Goal: Transaction & Acquisition: Purchase product/service

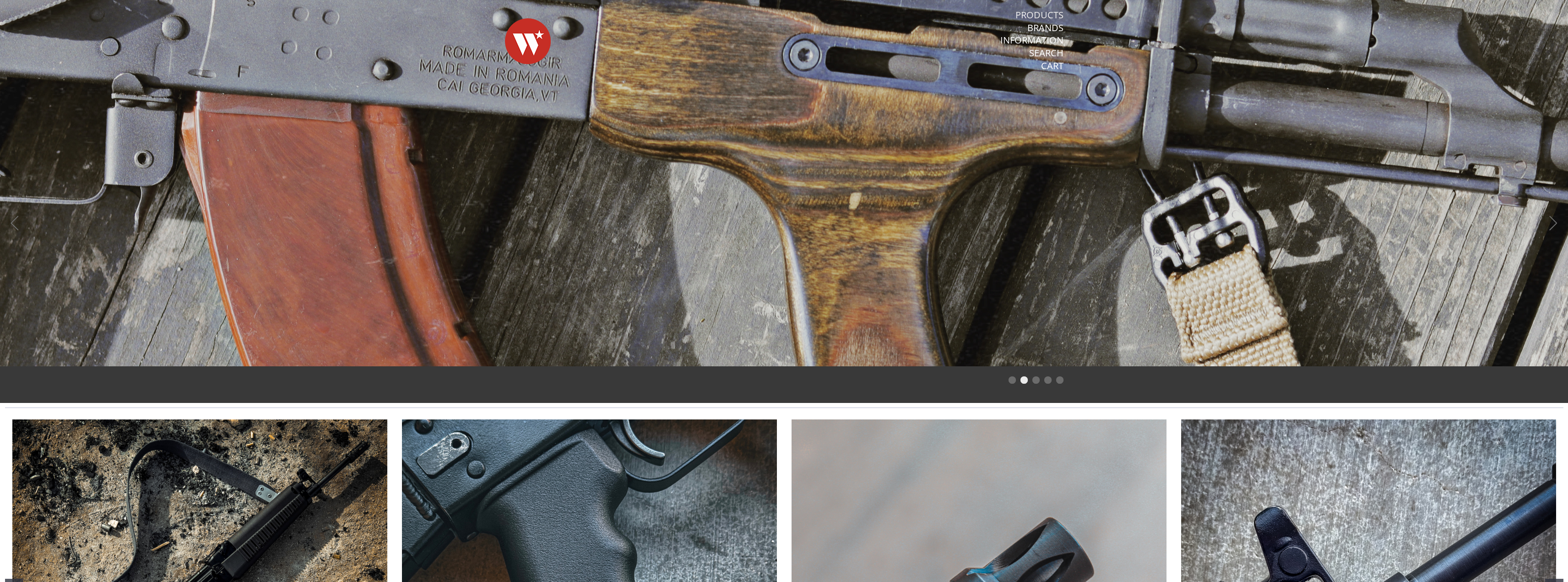
click at [1031, 15] on link "Products" at bounding box center [1039, 15] width 48 height 12
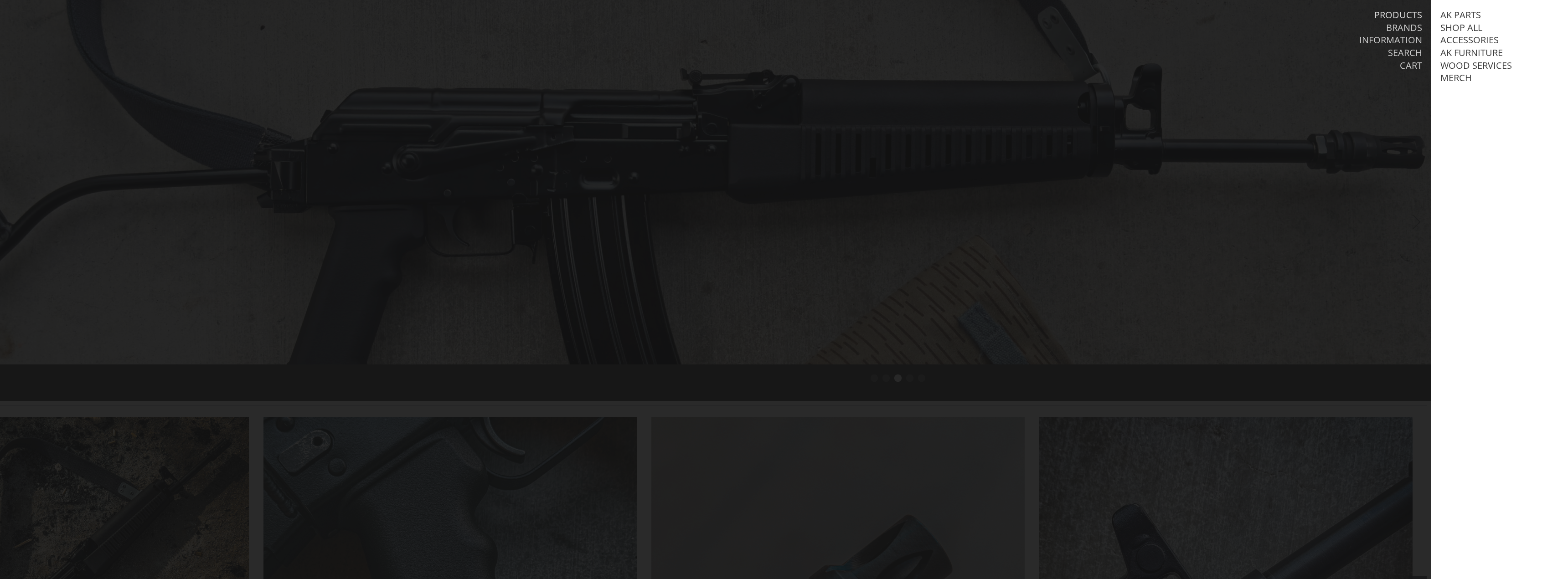
click at [1402, 13] on link "Products" at bounding box center [1398, 15] width 48 height 12
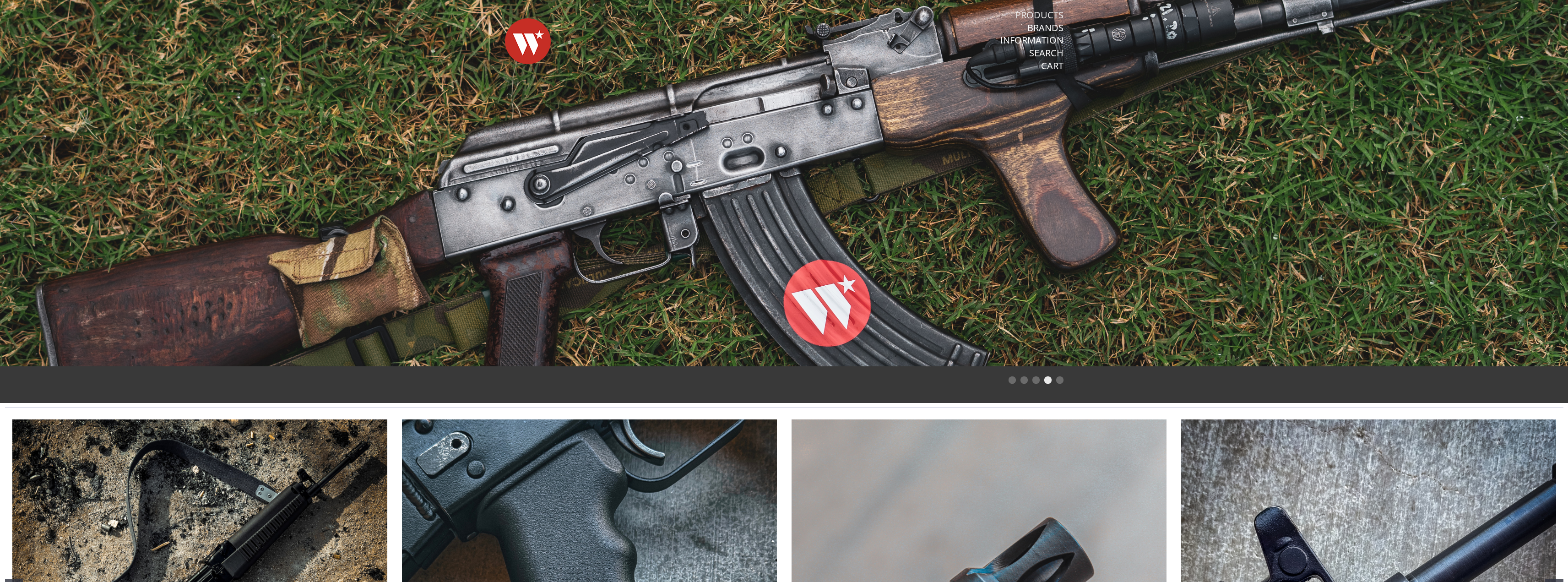
click at [1043, 16] on link "Products" at bounding box center [1039, 15] width 48 height 12
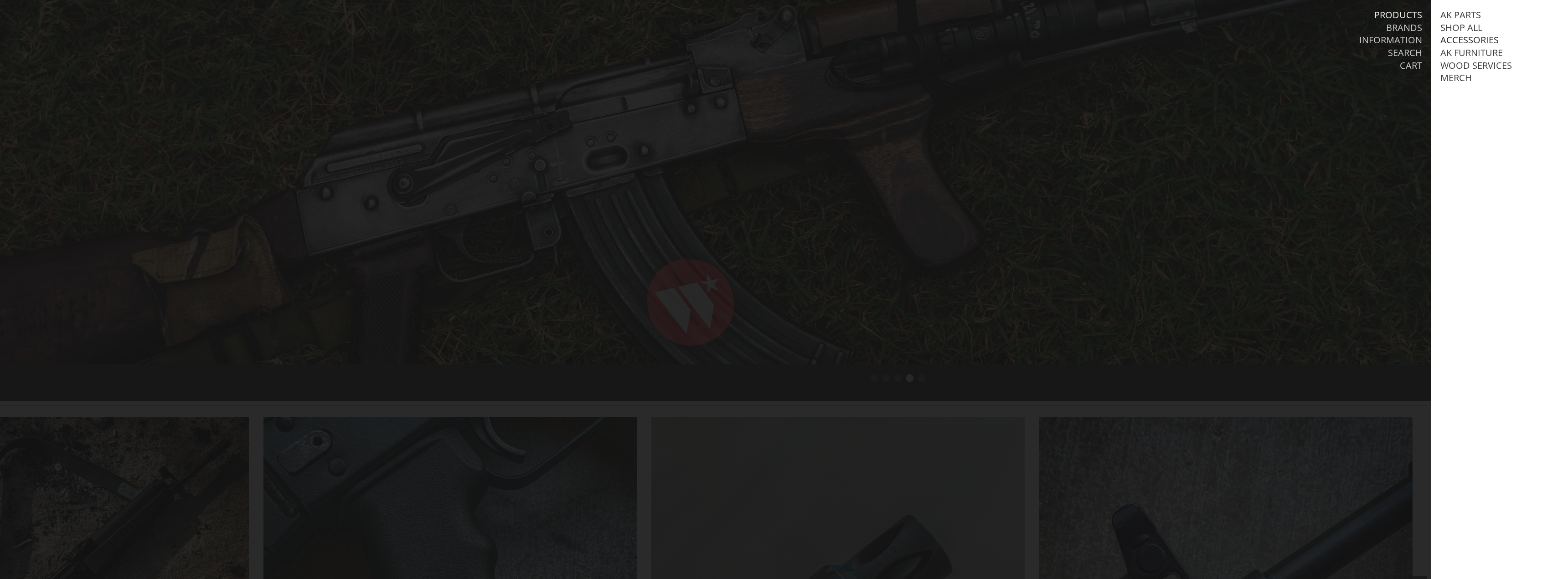
click at [1475, 41] on link "Accessories" at bounding box center [1469, 40] width 58 height 12
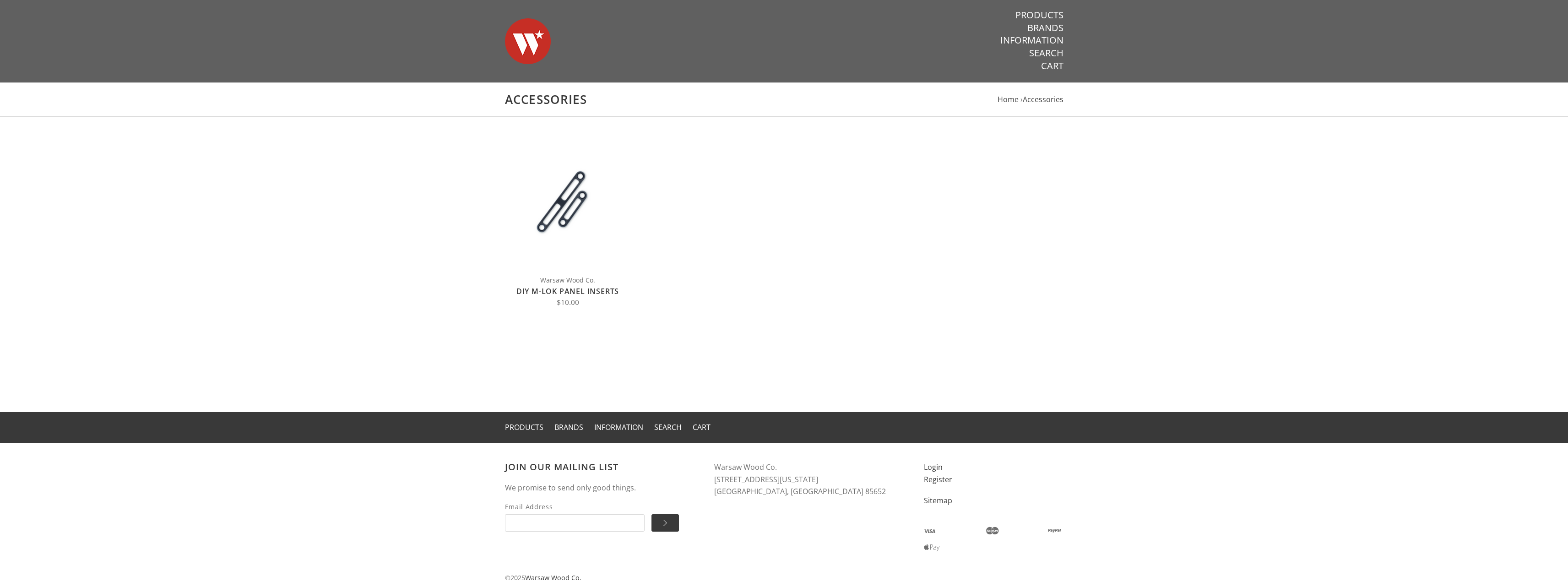
click at [549, 290] on link "DIY M-LOK Panel Inserts" at bounding box center [568, 291] width 103 height 10
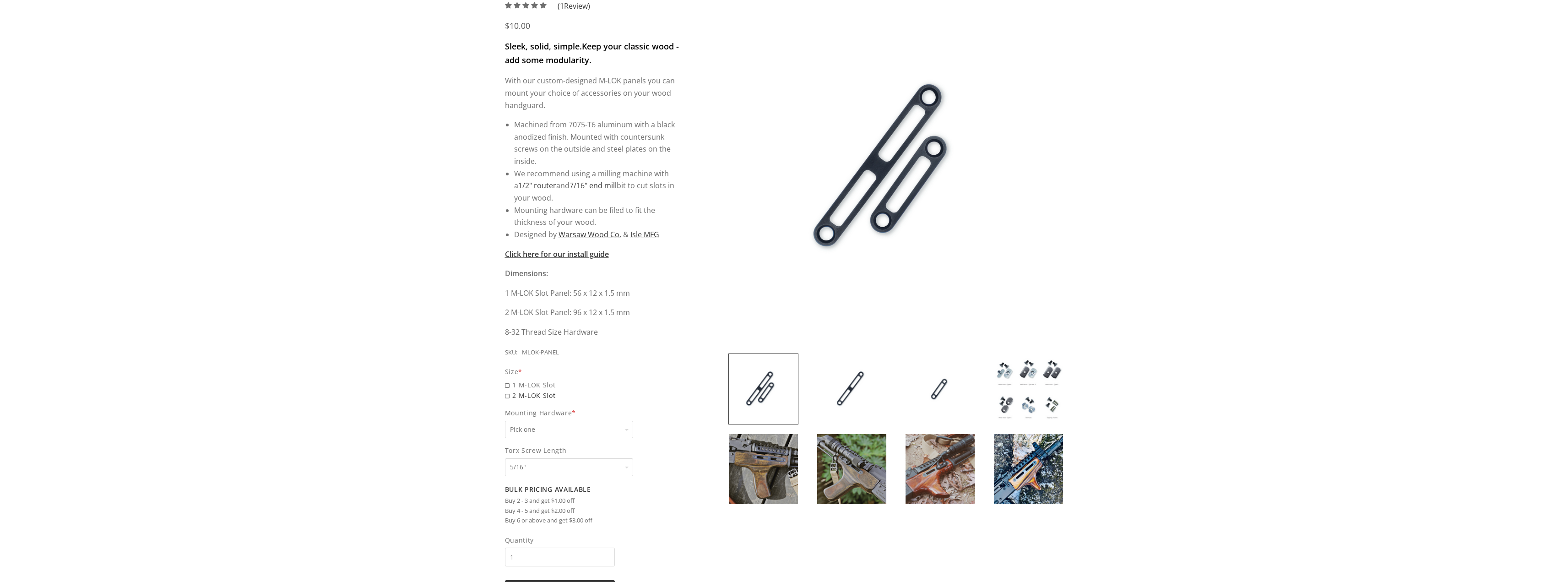
scroll to position [183, 0]
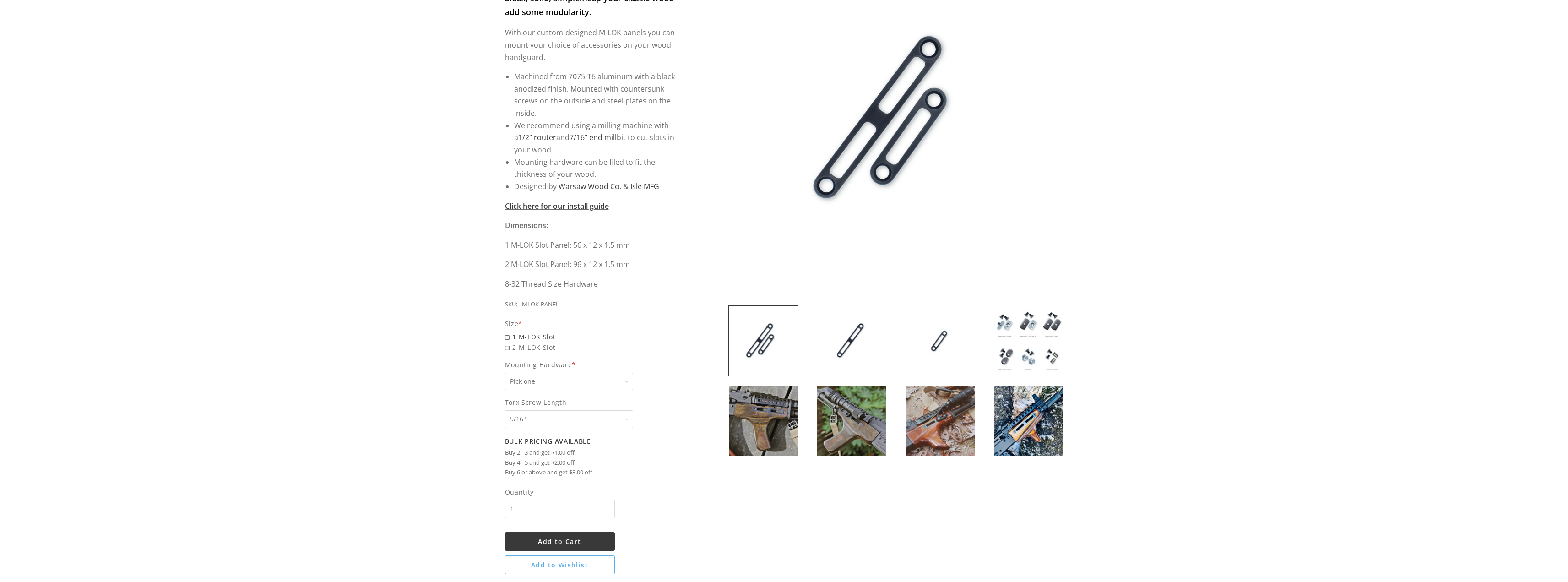
click at [507, 338] on span "1 M-LOK Slot" at bounding box center [592, 336] width 175 height 10
click at [507, 332] on input "1 M-LOK Slot" at bounding box center [569, 331] width 128 height 1
radio input "true"
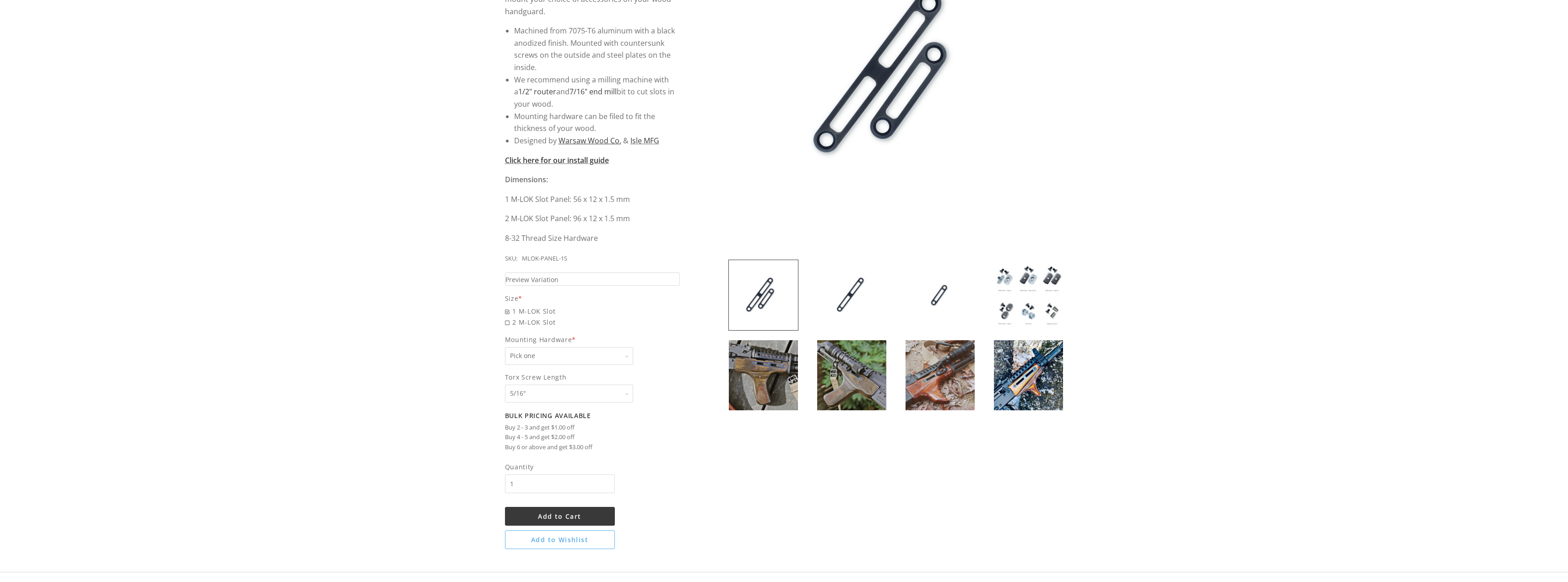
scroll to position [274, 0]
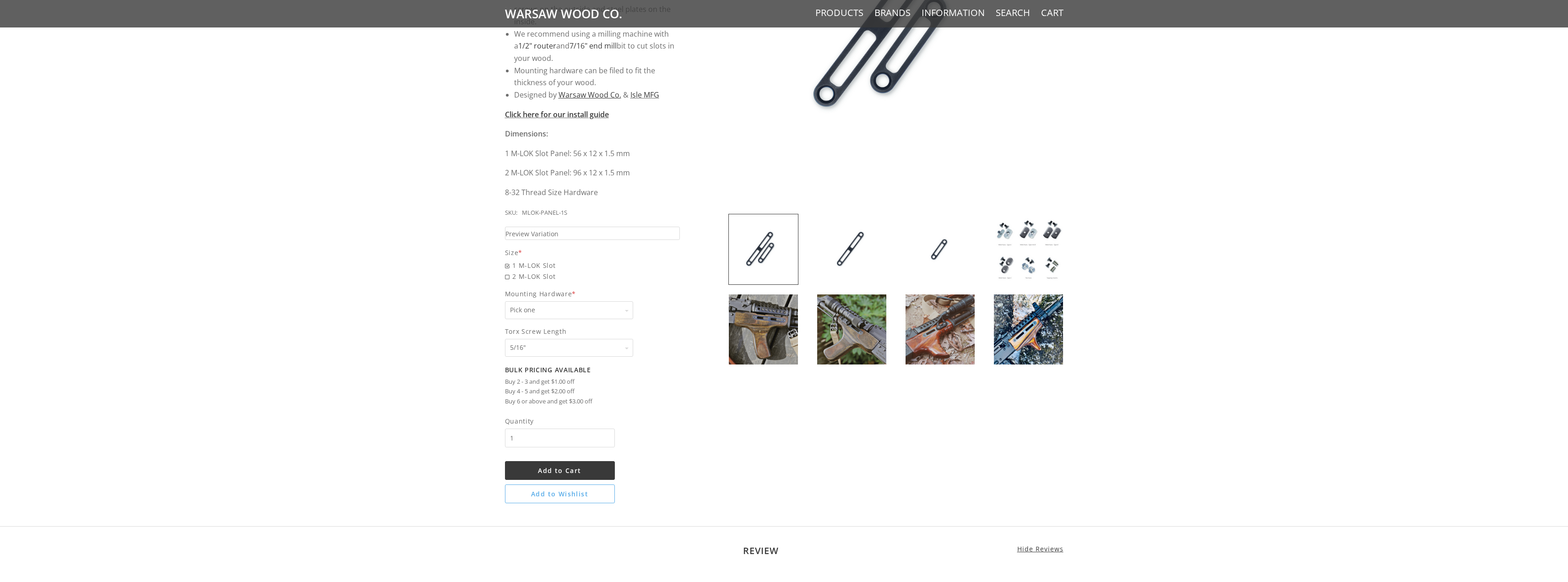
click at [631, 318] on select "Pick one None Weld Nuts - Type A & Torx Screws +$1 Weld Nuts - Type A + B & Tor…" at bounding box center [569, 310] width 128 height 18
select select "831"
click at [505, 301] on select "Pick one None Weld Nuts - Type A & Torx Screws +$1 Weld Nuts - Type A + B & Tor…" at bounding box center [569, 310] width 128 height 18
click at [627, 346] on select "Pick one 5/16" 3/8" 1/2" 5/8" None" at bounding box center [569, 347] width 128 height 18
select select "541"
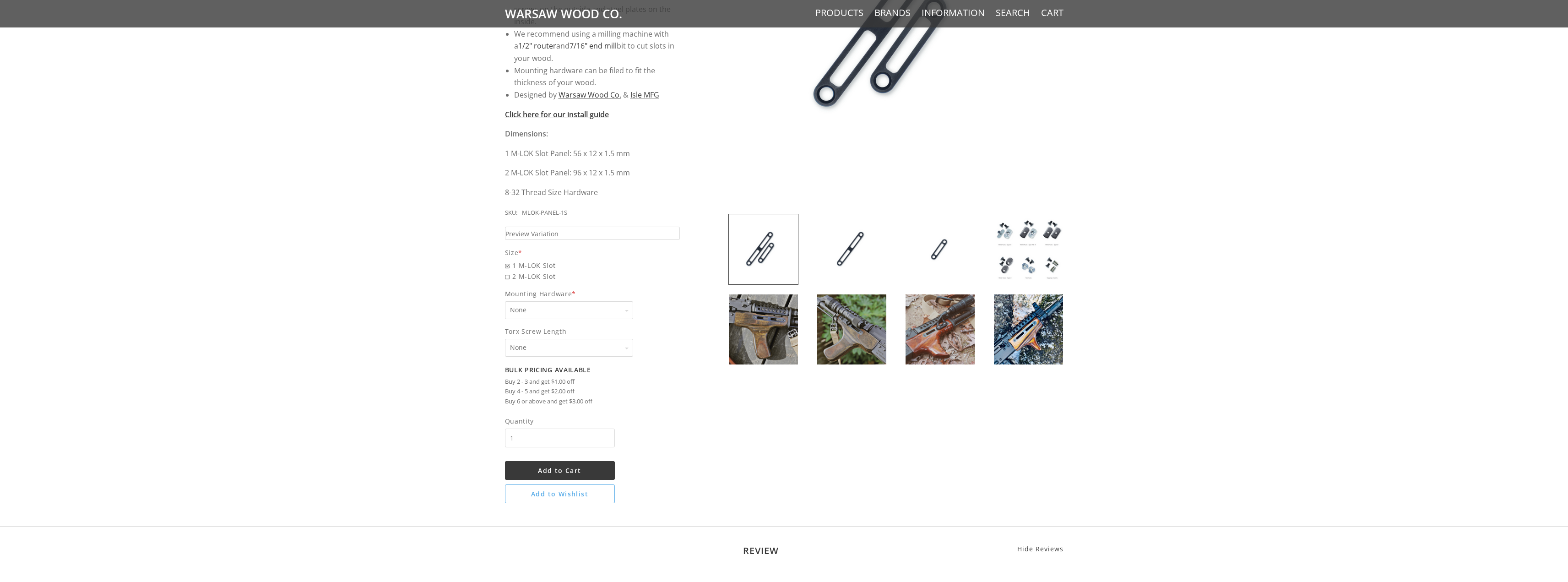
click at [505, 339] on select "Pick one 5/16" 3/8" 1/2" 5/8" None" at bounding box center [569, 347] width 128 height 18
click at [655, 369] on h2 "Bulk Pricing Available" at bounding box center [592, 369] width 175 height 8
drag, startPoint x: 539, startPoint y: 441, endPoint x: 518, endPoint y: 435, distance: 21.8
click at [506, 445] on input "1" at bounding box center [560, 438] width 110 height 19
type input "2"
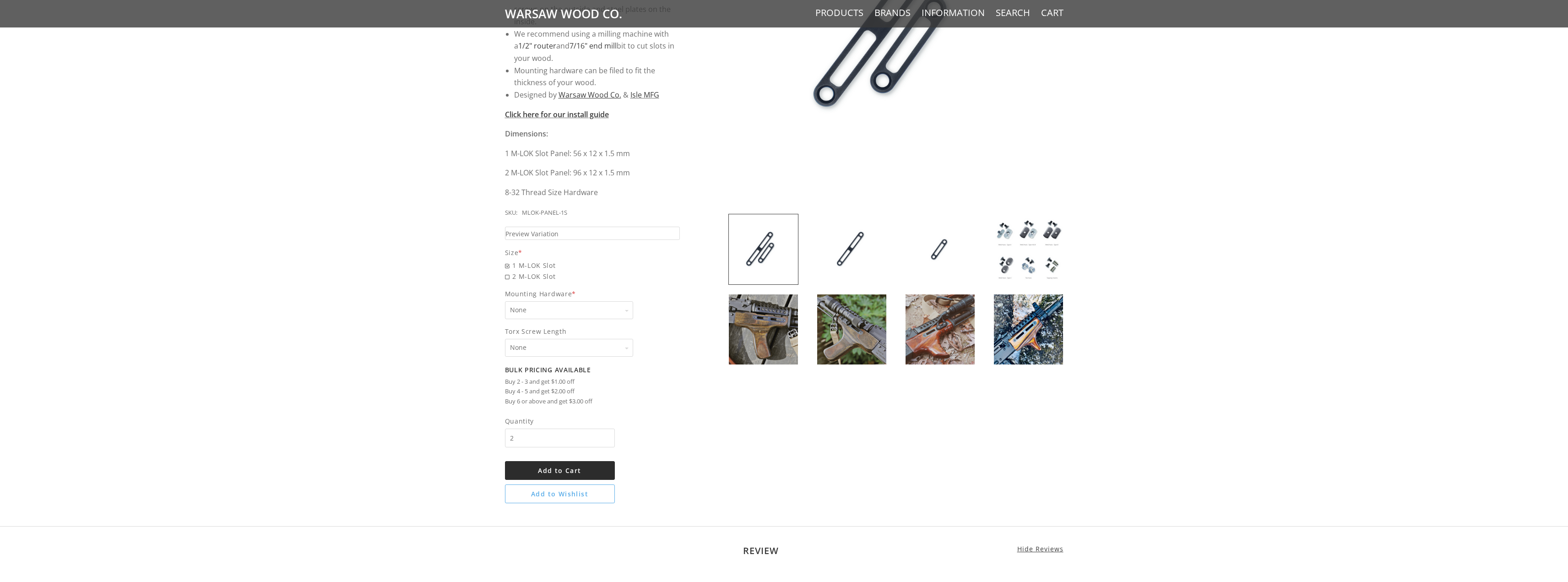
click at [558, 469] on span "Add to Cart" at bounding box center [559, 470] width 43 height 9
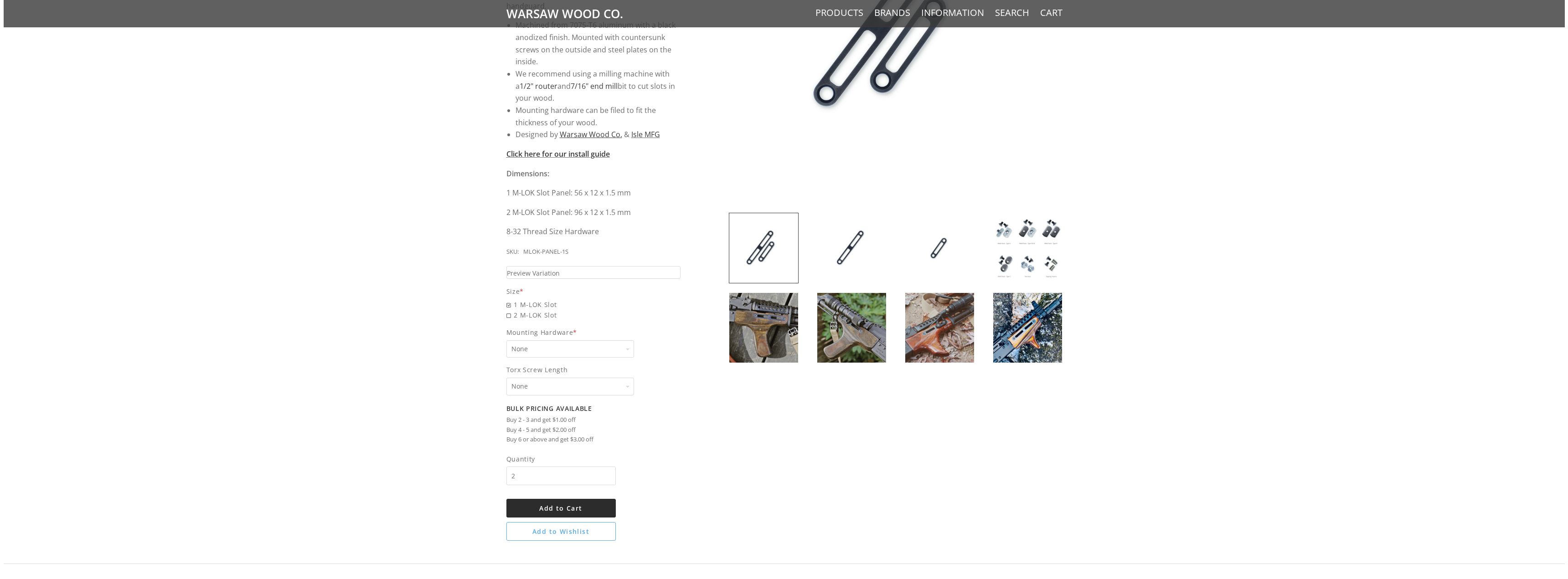
scroll to position [313, 0]
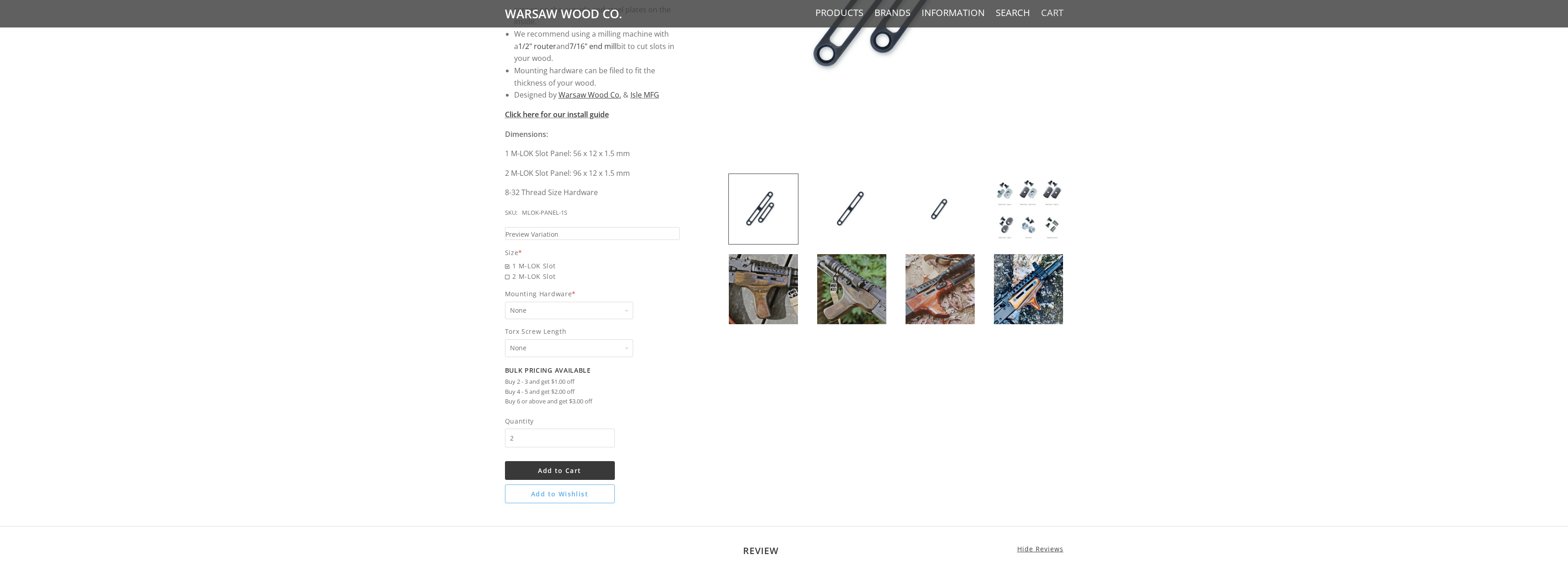
click at [1051, 13] on link "Cart" at bounding box center [1052, 12] width 23 height 12
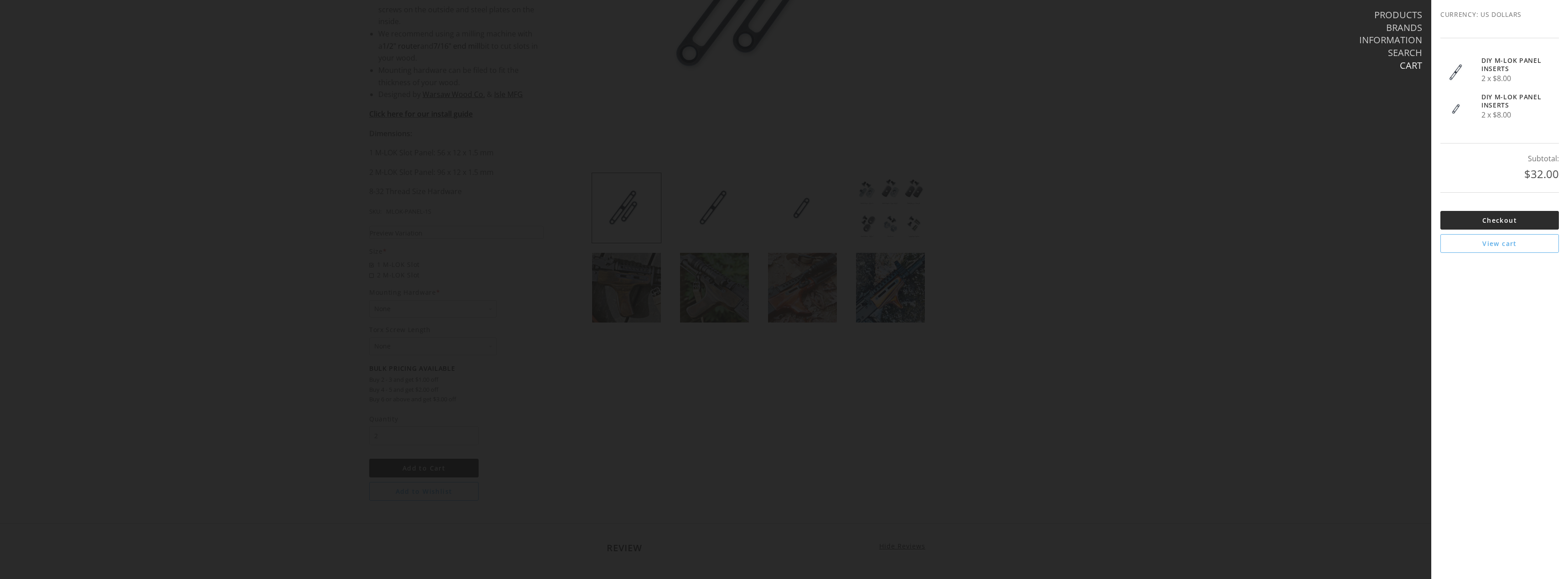
click at [1499, 222] on link "Checkout" at bounding box center [1499, 220] width 119 height 19
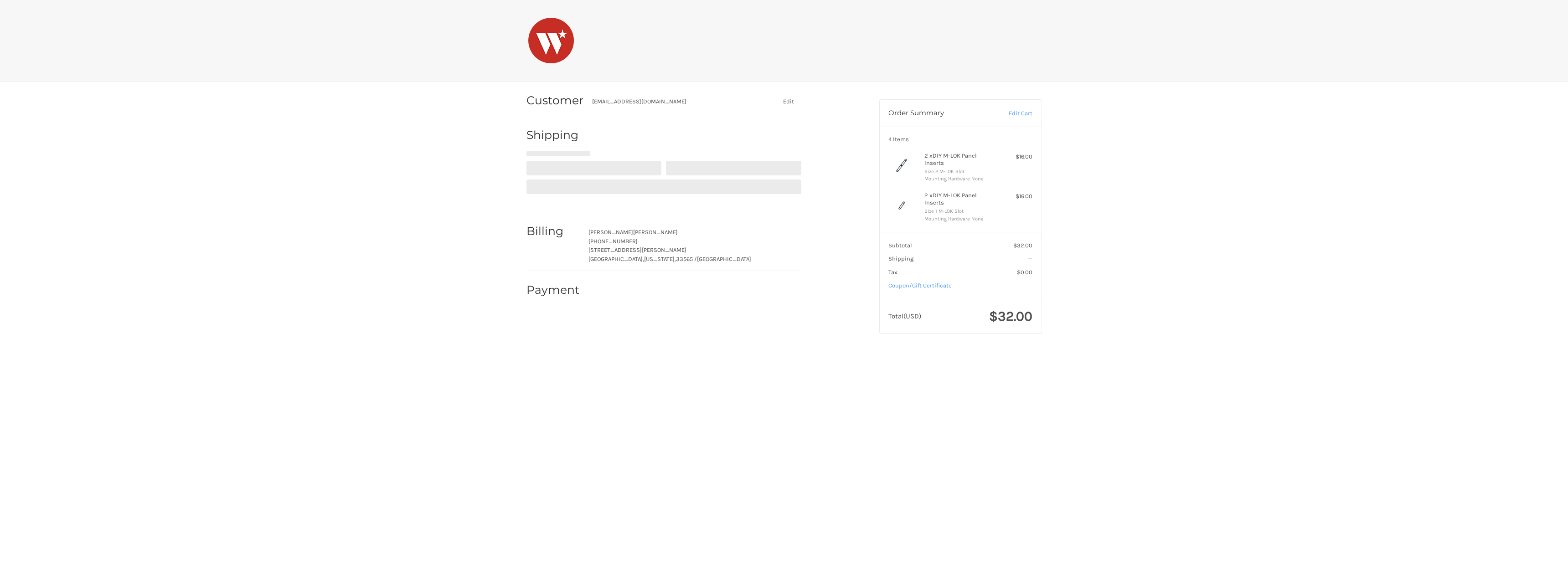
select select "US"
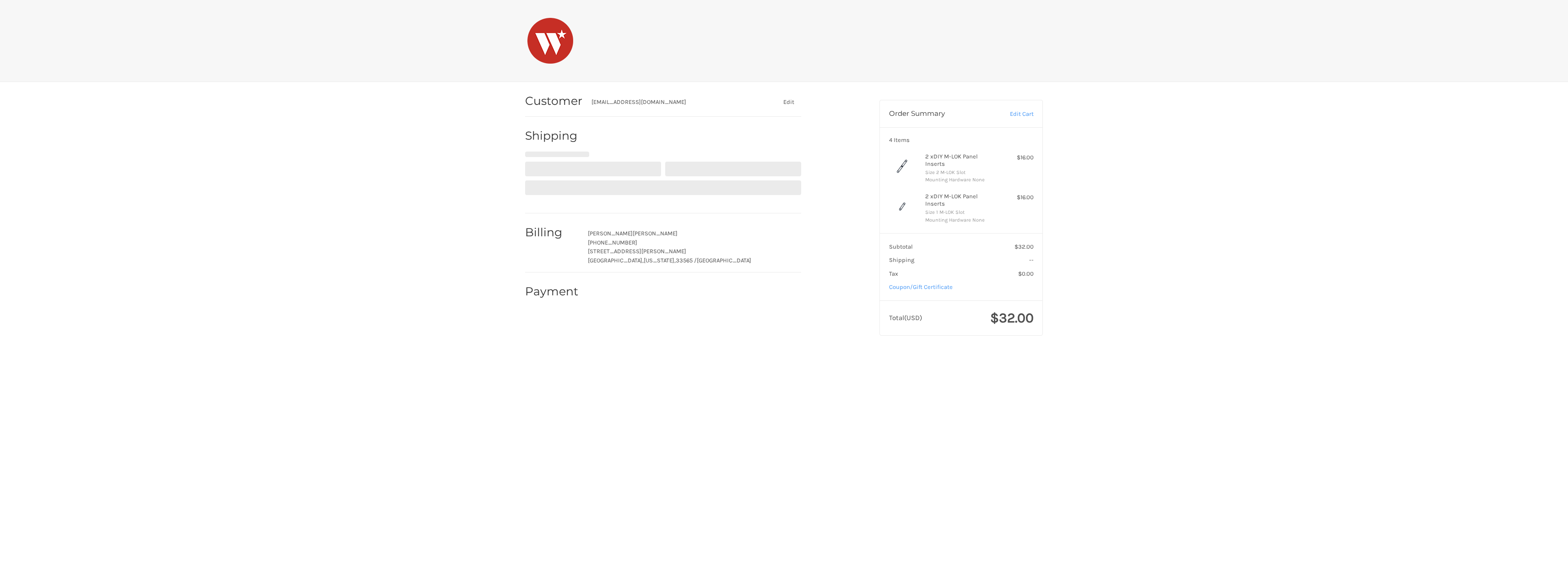
select select "FL"
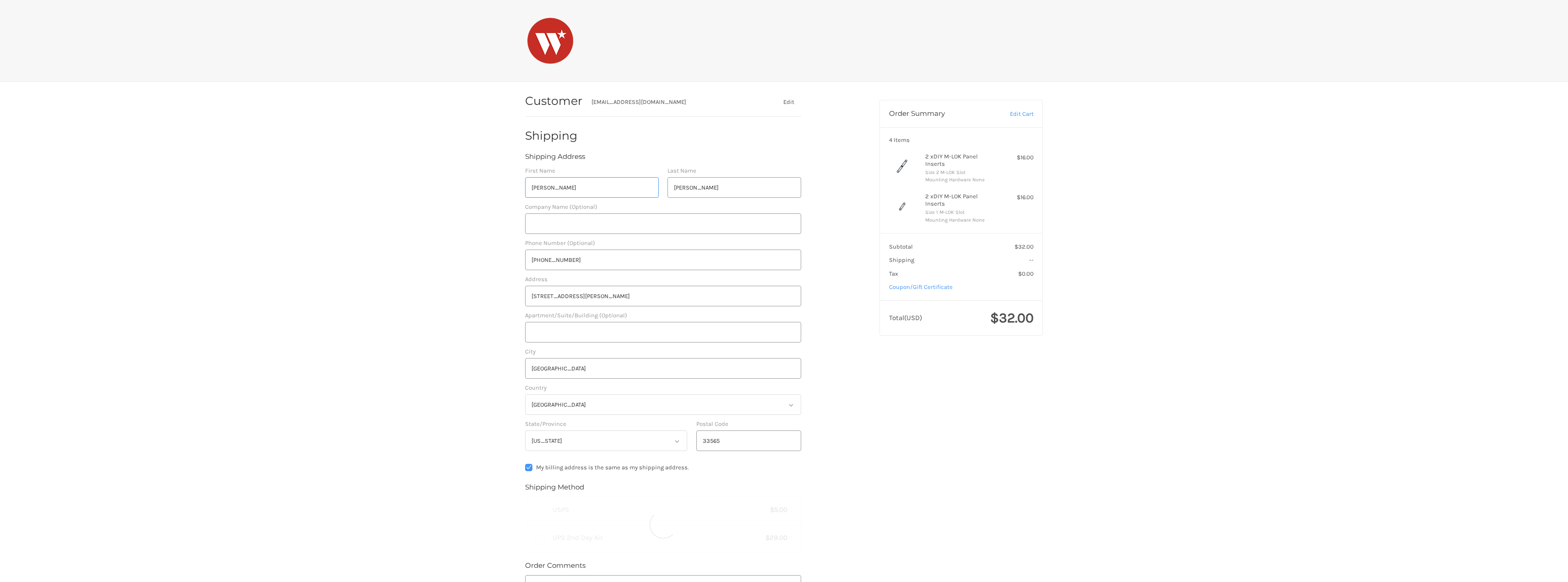
scroll to position [1, 0]
radio input "true"
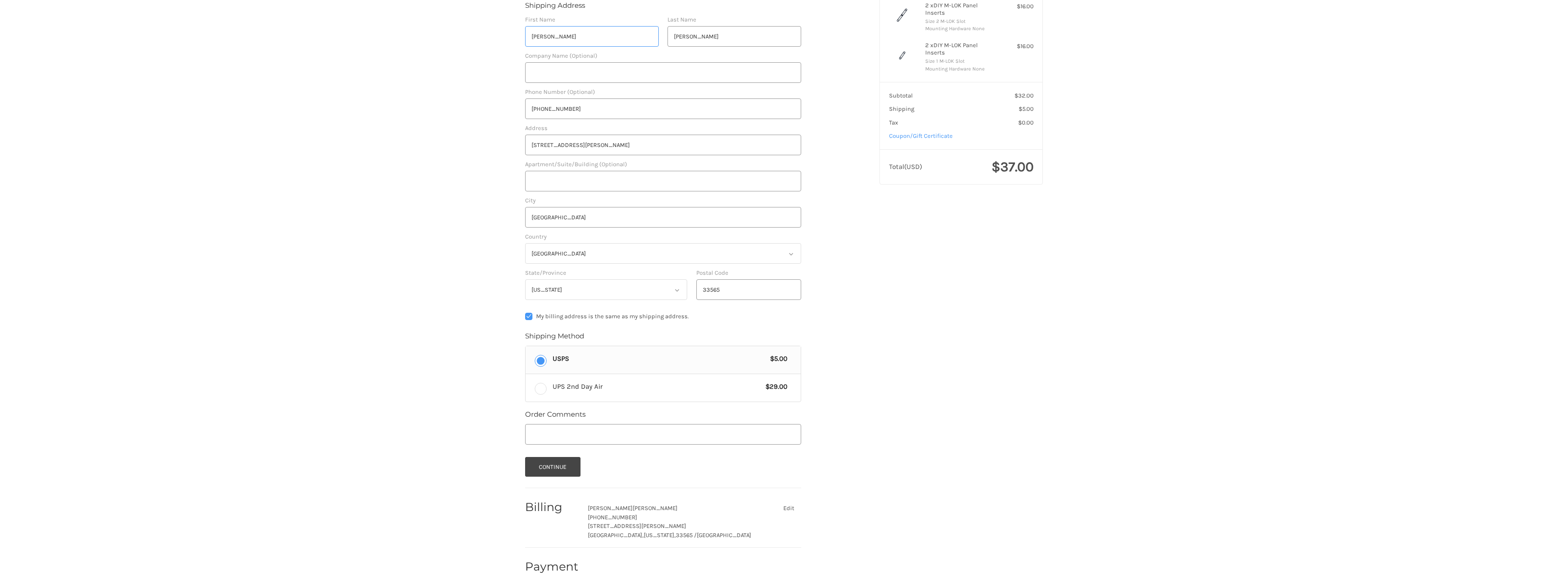
scroll to position [160, 0]
click at [540, 384] on label "UPS 2nd Day Air $29.00" at bounding box center [663, 378] width 275 height 28
click at [526, 366] on input "UPS 2nd Day Air $29.00" at bounding box center [526, 365] width 1 height 1
radio input "true"
click at [555, 458] on button "Continue" at bounding box center [553, 457] width 56 height 20
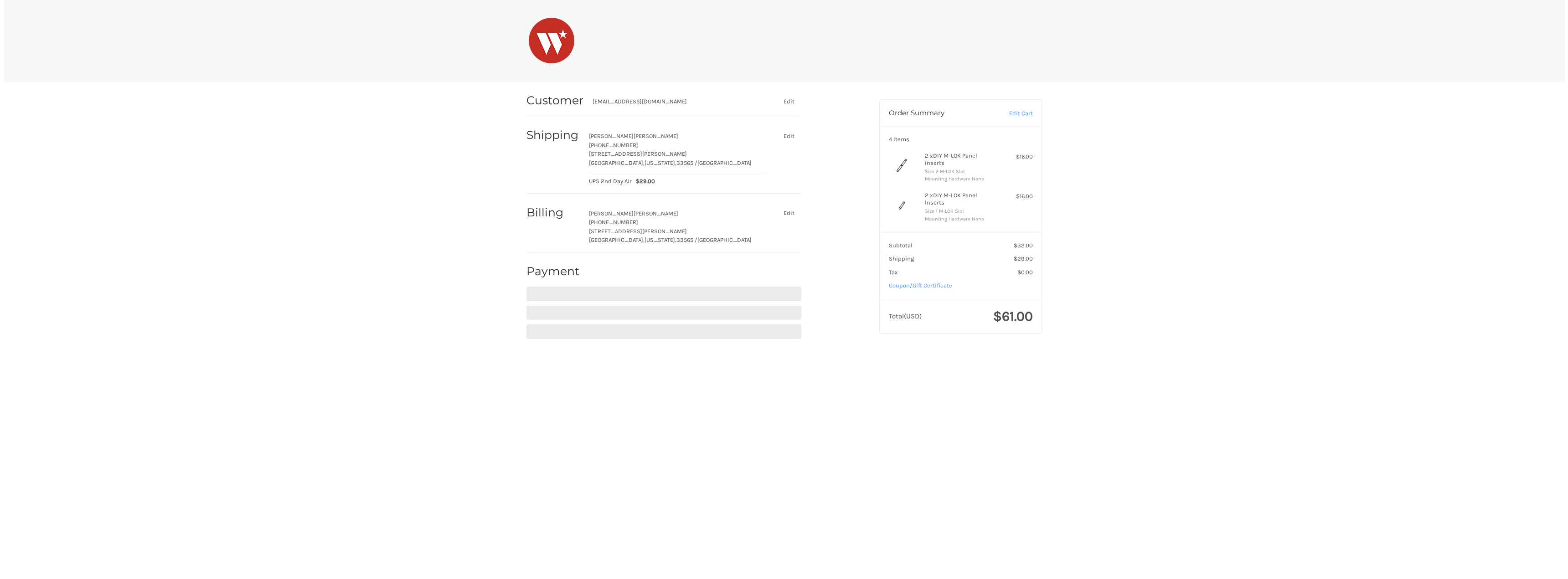
scroll to position [0, 0]
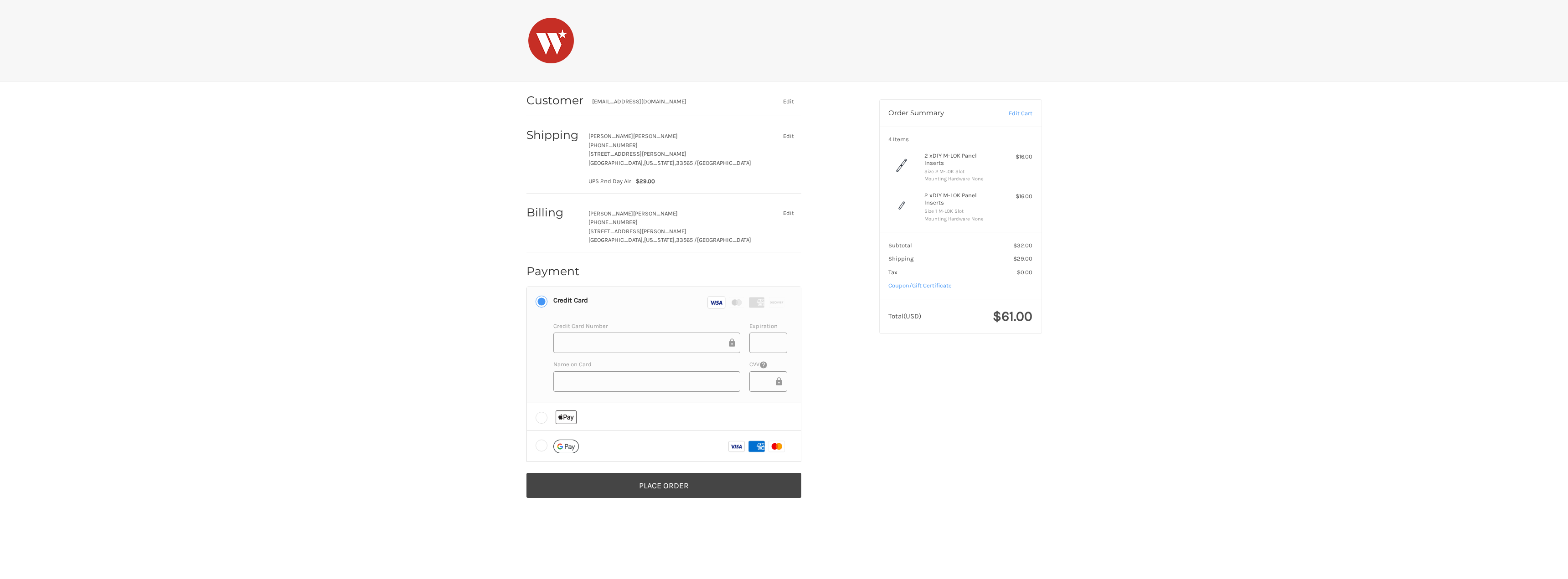
click at [894, 453] on div "Customer jmkcustomsinc@gmail.com Edit Shipping Jason Rockey +1 813-817-7307 409…" at bounding box center [784, 299] width 547 height 436
click at [685, 487] on button "Place Order" at bounding box center [664, 485] width 275 height 25
